Goal: Task Accomplishment & Management: Use online tool/utility

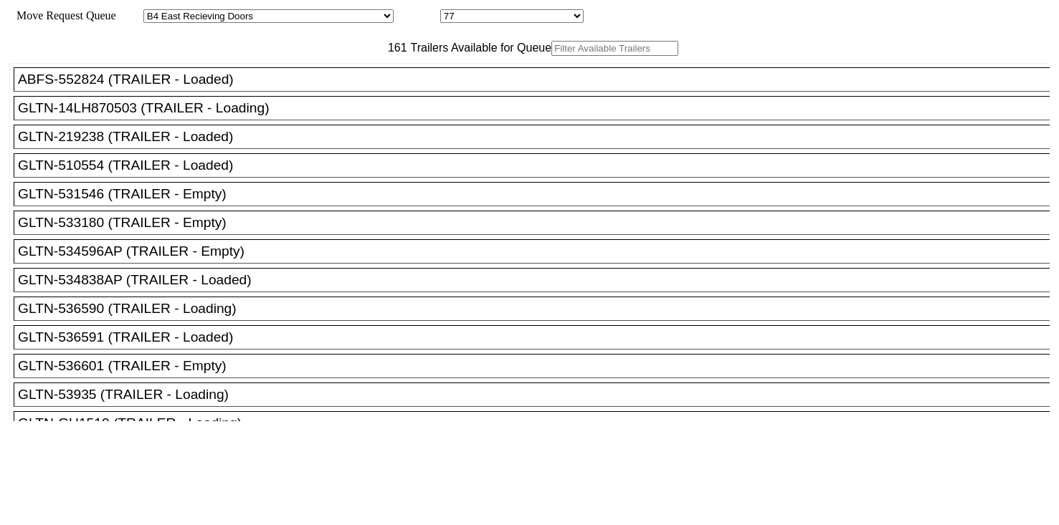
select select "527"
select select "8133"
click at [313, 80] on div at bounding box center [529, 262] width 1059 height 525
paste input "XPOU412706"
click at [551, 56] on input "text" at bounding box center [614, 48] width 127 height 15
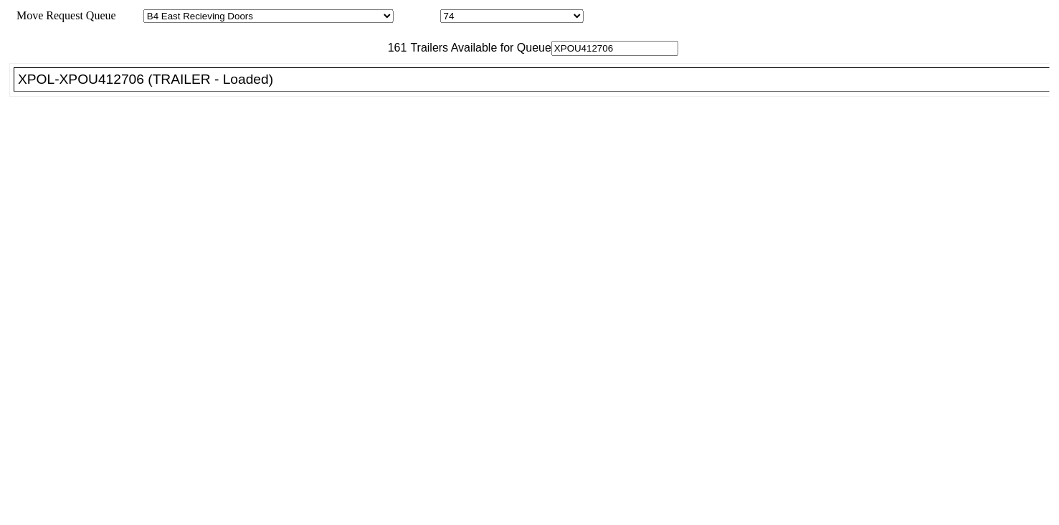
type input "XPOU412706"
click at [292, 87] on div "XPOL-XPOU412706 (TRAILER - Loaded)" at bounding box center [538, 80] width 1040 height 16
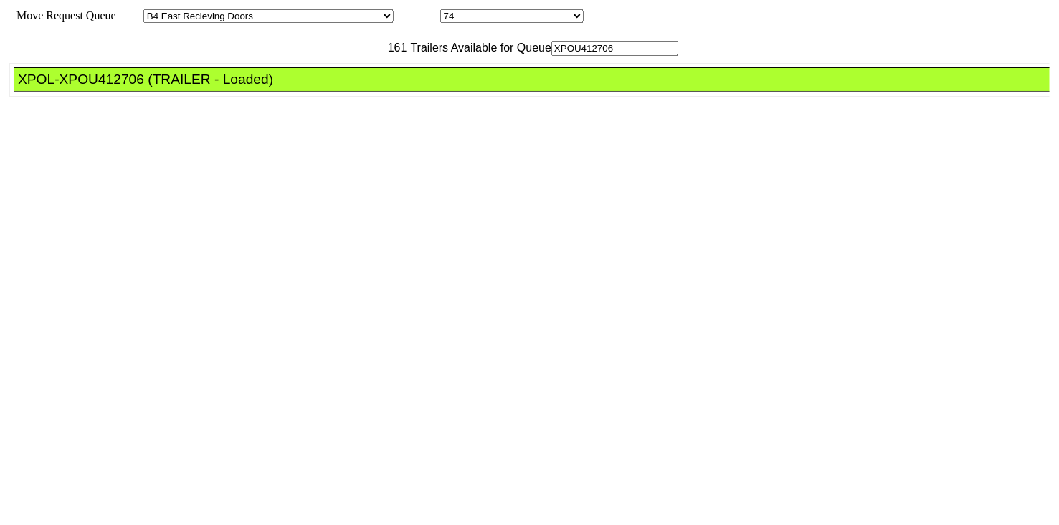
click at [292, 87] on div "XPOL-XPOU412706 (TRAILER - Loaded)" at bounding box center [538, 80] width 1040 height 16
